Goal: Ask a question

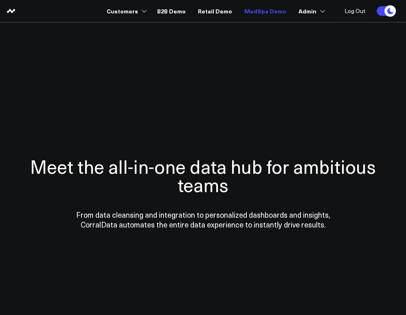
click at [256, 13] on link "MedSpa Demo" at bounding box center [266, 11] width 42 height 15
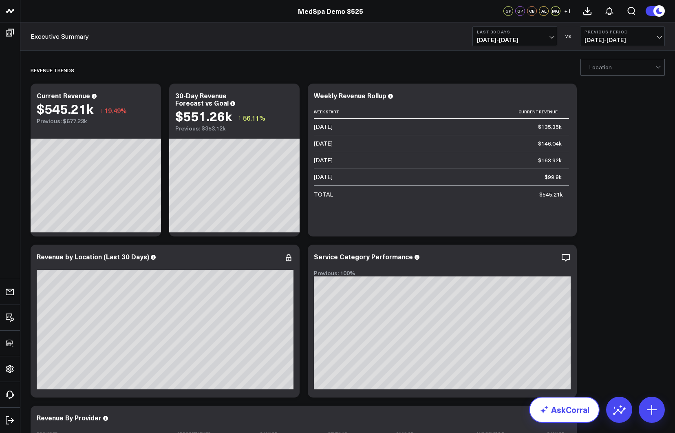
click at [406, 315] on link "AskCorral" at bounding box center [564, 410] width 71 height 26
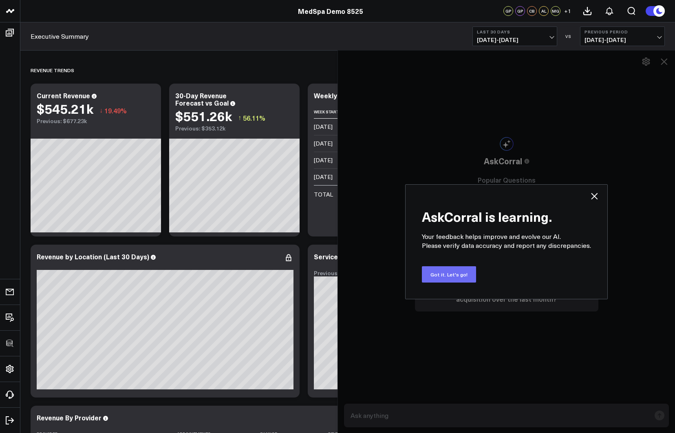
click at [406, 277] on button "Got it. Let's go!" at bounding box center [449, 274] width 54 height 16
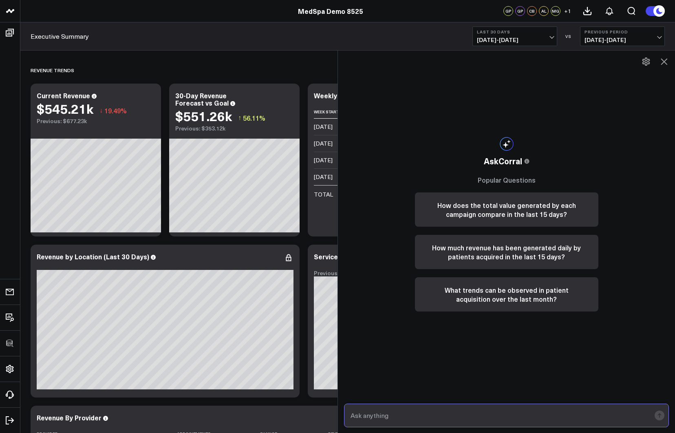
click at [393, 315] on input "text" at bounding box center [500, 415] width 302 height 15
type input "what is our staff utilization?"
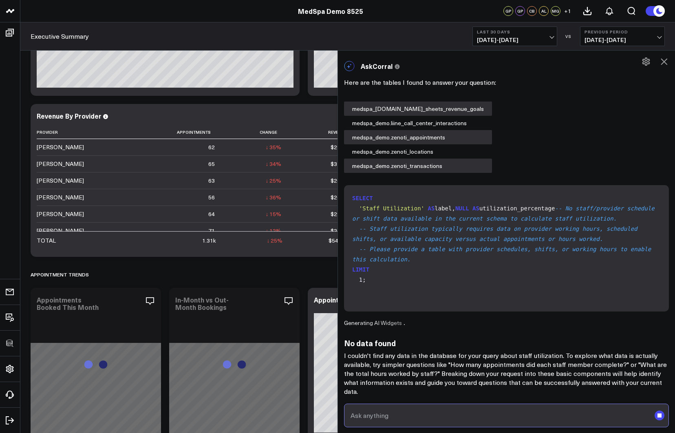
scroll to position [251, 0]
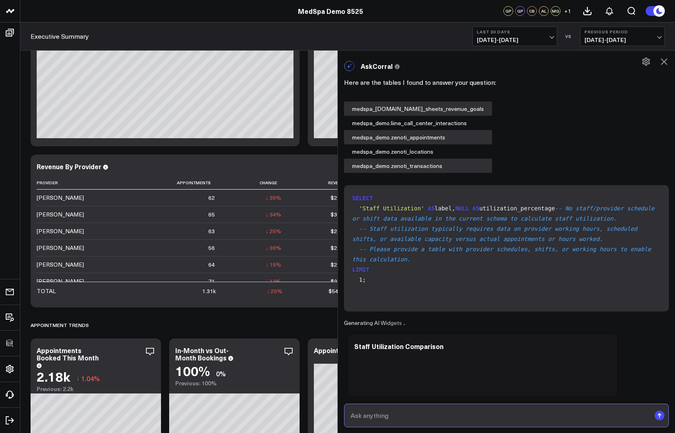
click at [402, 315] on input "text" at bounding box center [500, 415] width 302 height 15
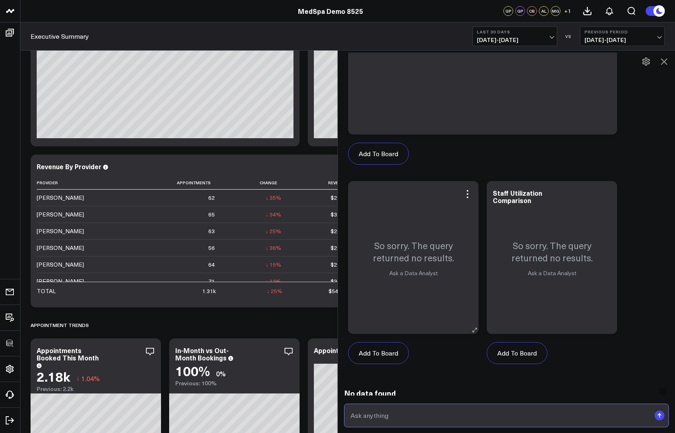
scroll to position [355, 0]
click at [406, 60] on icon at bounding box center [664, 61] width 7 height 7
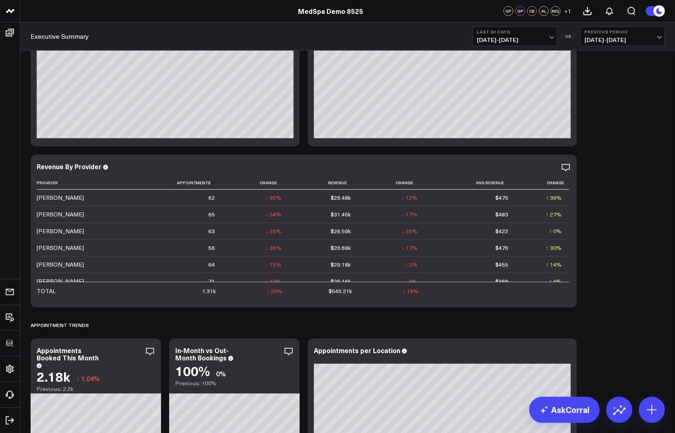
scroll to position [0, 0]
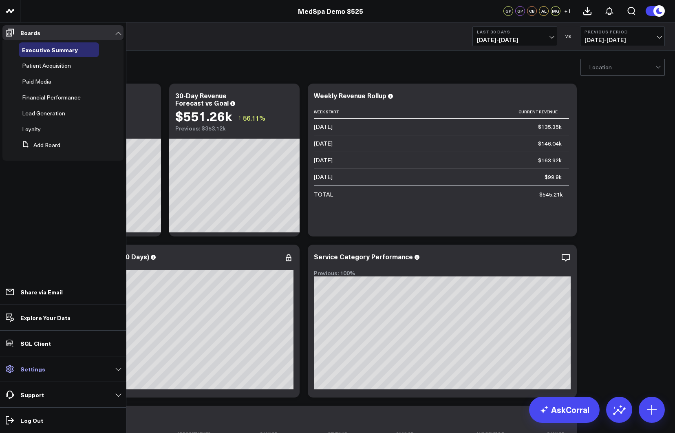
click at [33, 315] on p "Settings" at bounding box center [32, 369] width 25 height 7
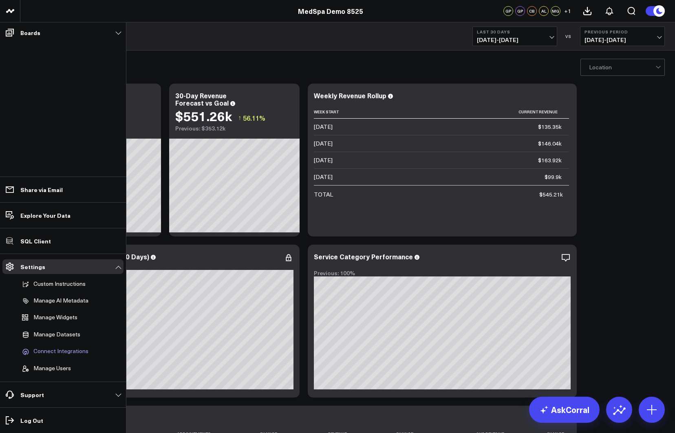
click at [60, 315] on span "Connect Integrations" at bounding box center [60, 351] width 55 height 7
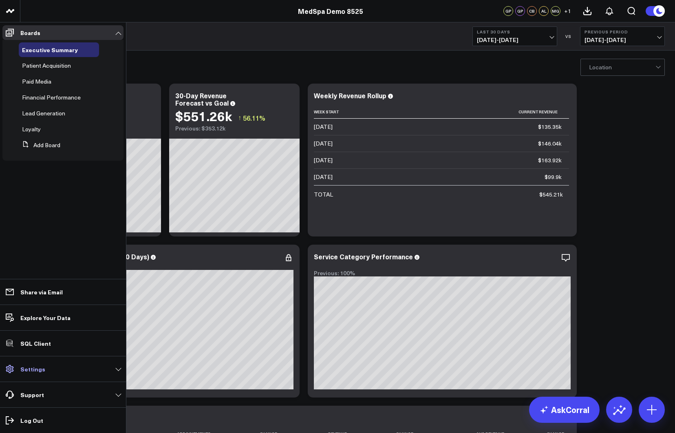
click at [49, 315] on link "Settings" at bounding box center [62, 369] width 121 height 15
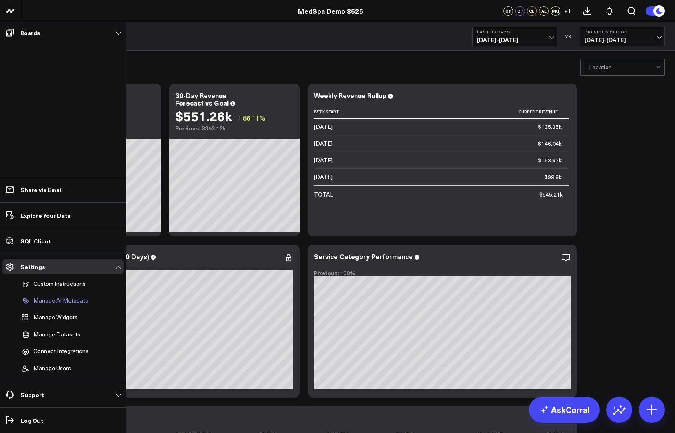
click at [59, 304] on link "Manage AI Metadata" at bounding box center [59, 300] width 80 height 15
